Goal: Download file/media

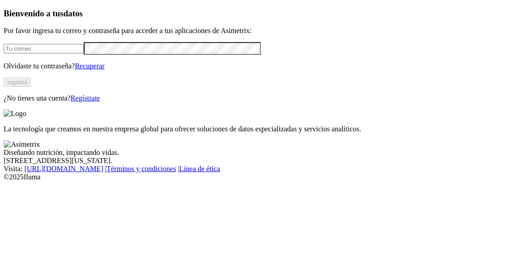
click at [58, 54] on input "email" at bounding box center [44, 49] width 80 height 10
type input "[EMAIL_ADDRESS][PERSON_NAME][DOMAIN_NAME]"
click input "submit" at bounding box center [0, 0] width 0 height 0
